Goal: Information Seeking & Learning: Find specific fact

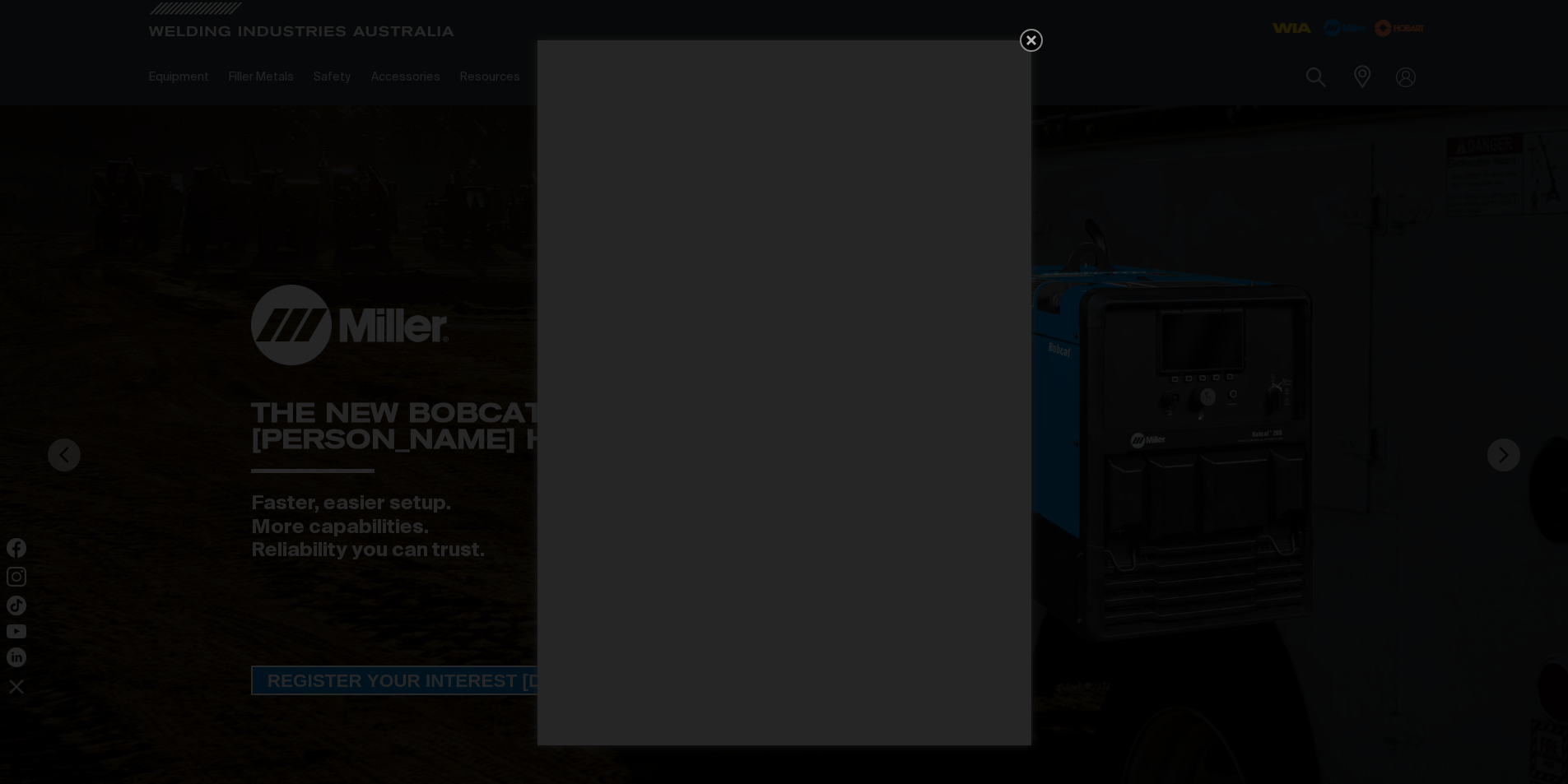
click at [1033, 40] on icon "Get 5 WIA Welding Guides Free!" at bounding box center [1031, 40] width 10 height 10
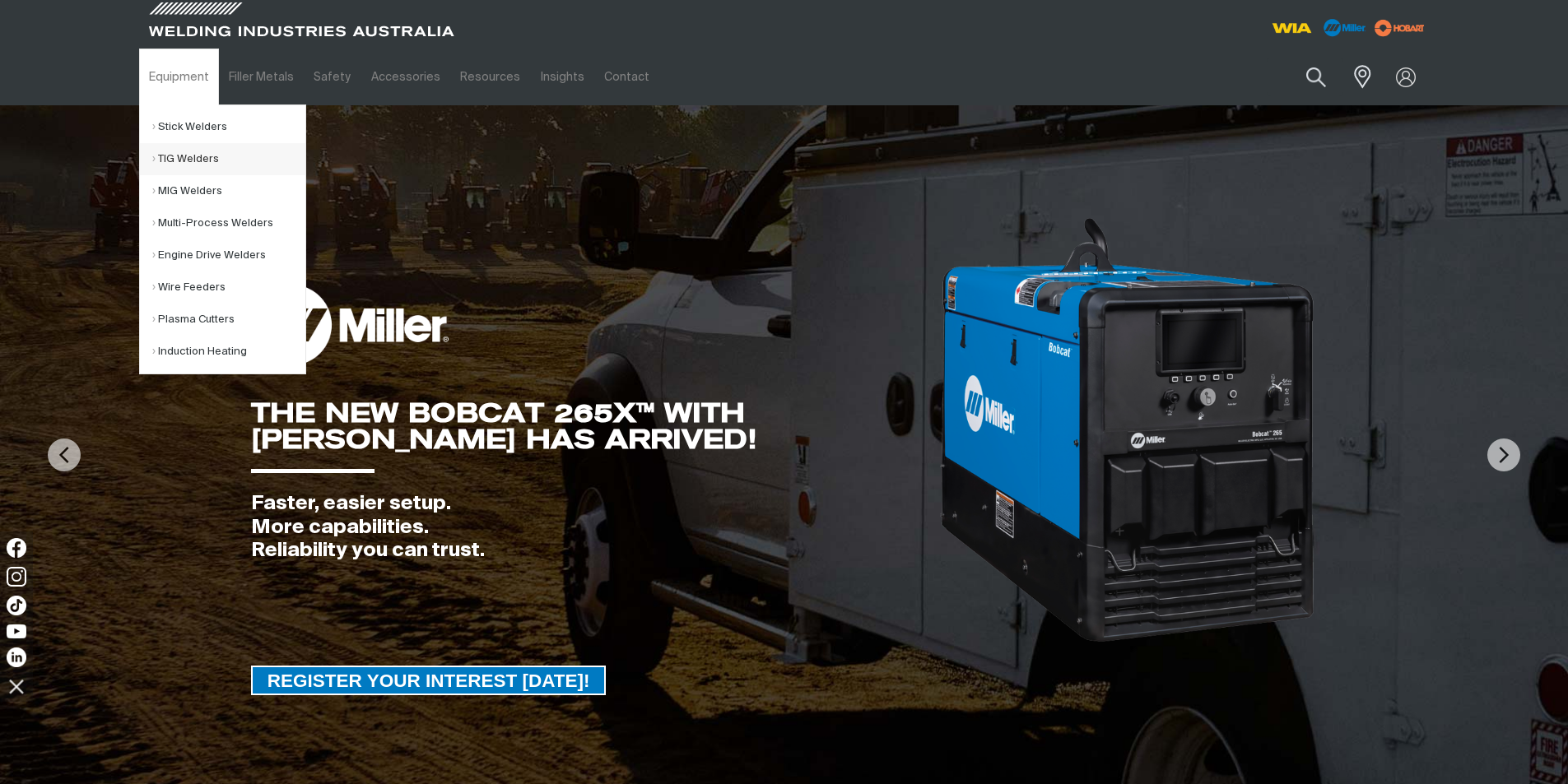
click at [179, 157] on link "TIG Welders" at bounding box center [229, 159] width 153 height 32
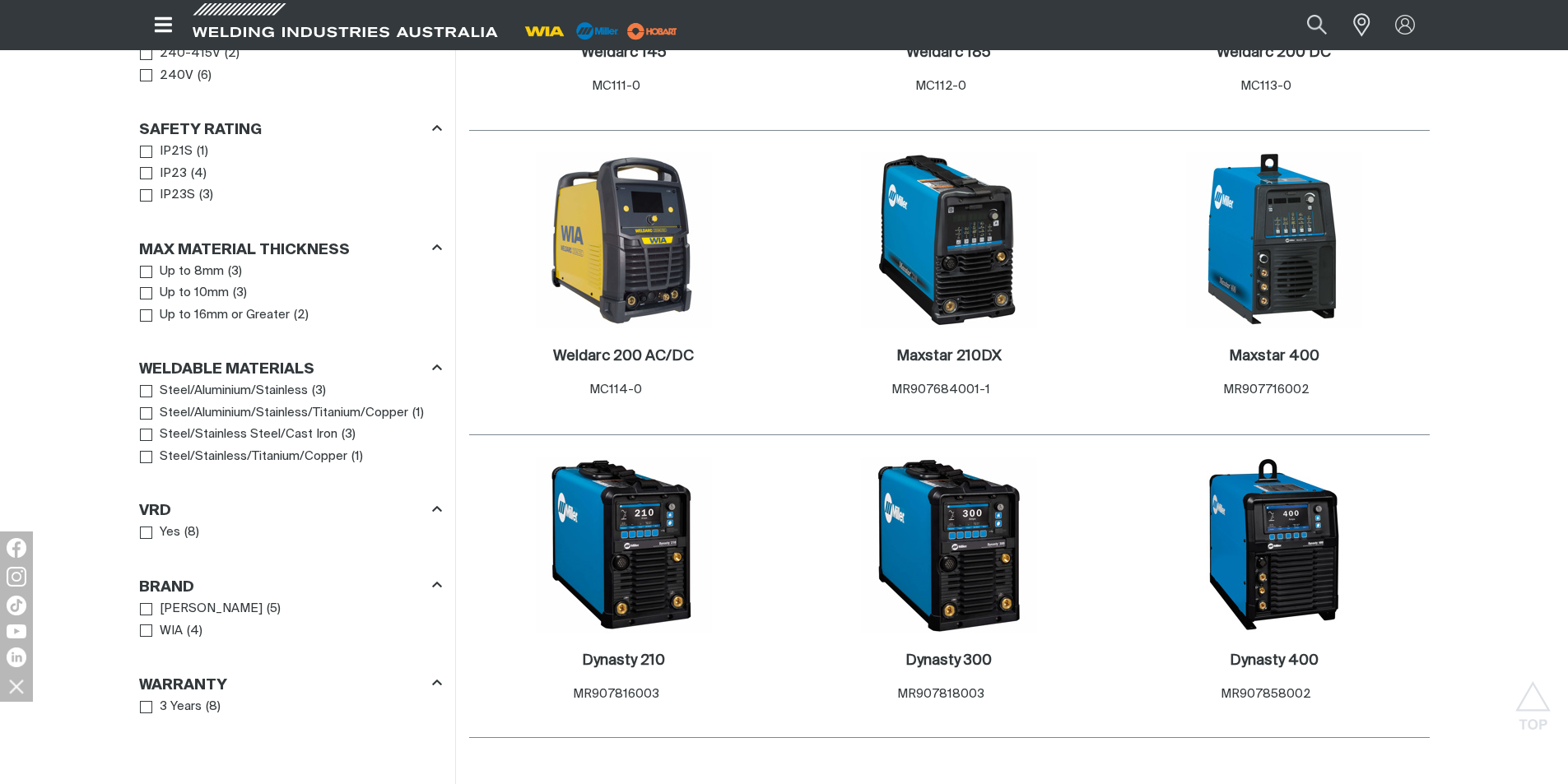
scroll to position [749, 0]
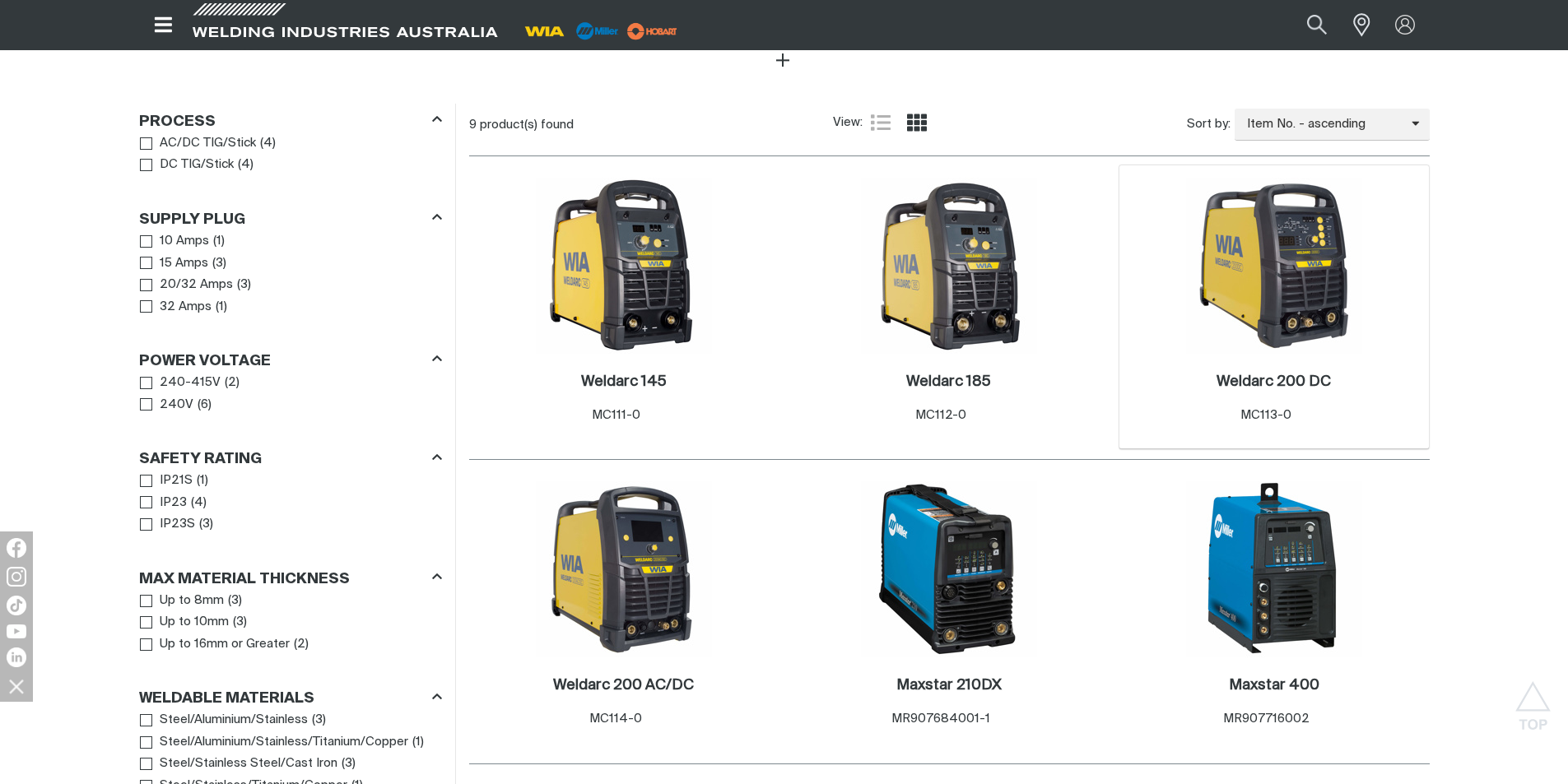
click at [1289, 292] on img at bounding box center [1274, 266] width 176 height 176
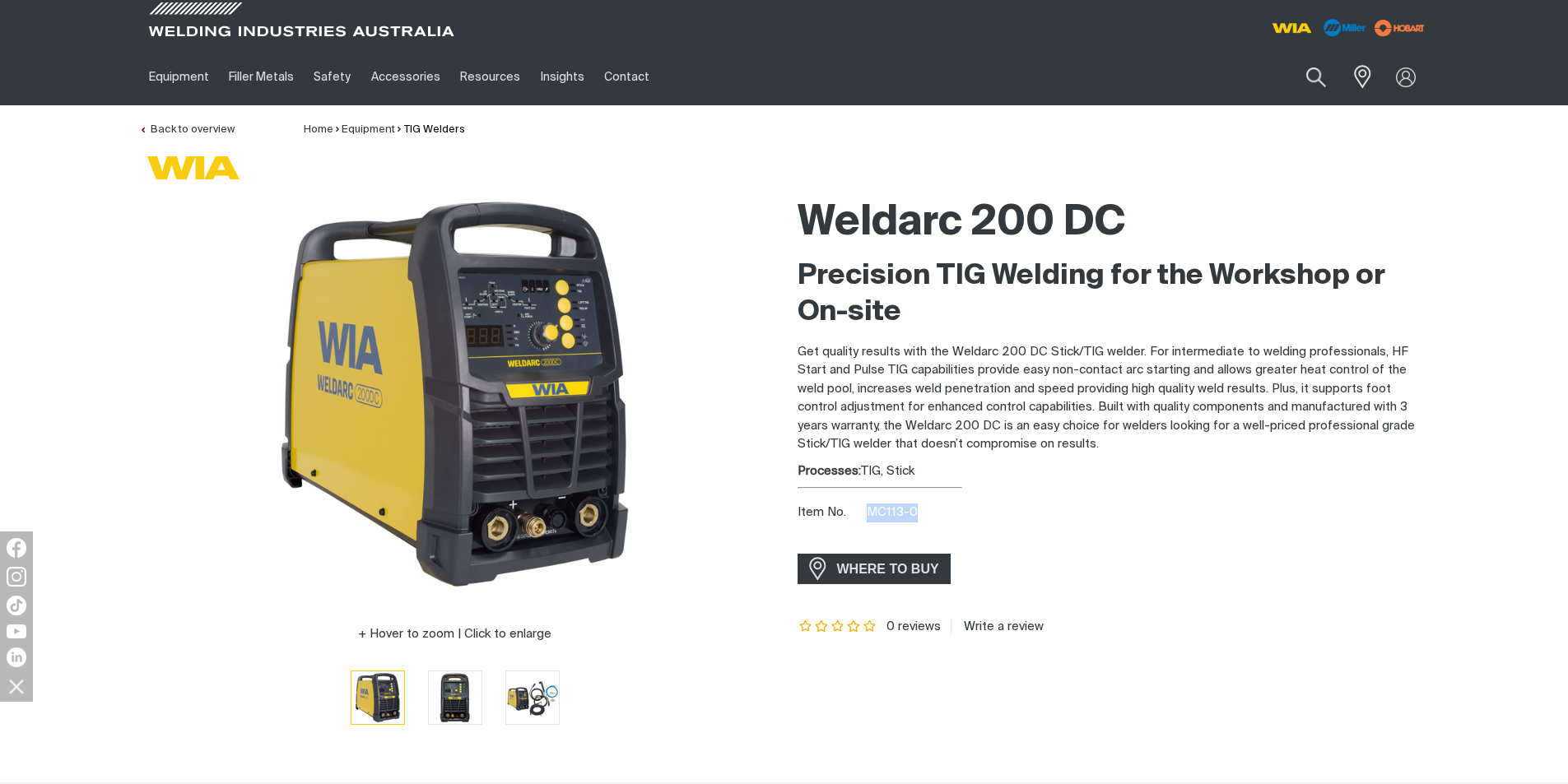
drag, startPoint x: 868, startPoint y: 515, endPoint x: 930, endPoint y: 512, distance: 62.1
click at [930, 512] on div "Item No. MC113-0" at bounding box center [1113, 513] width 632 height 19
copy span "MC113-0"
